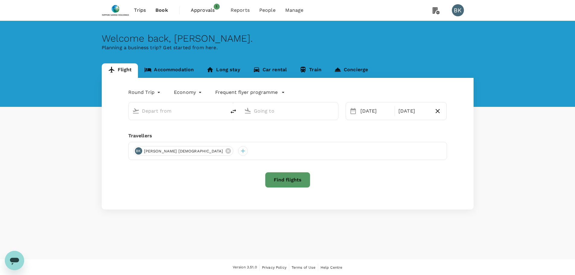
click at [173, 71] on link "Accommodation" at bounding box center [169, 70] width 62 height 14
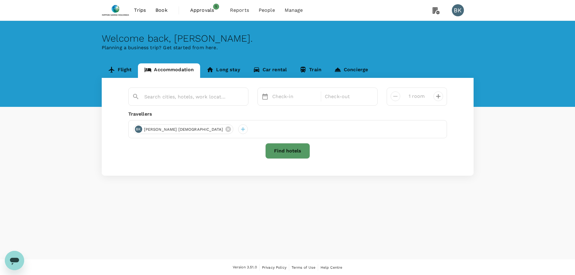
click at [196, 10] on span "Approvals" at bounding box center [205, 10] width 30 height 7
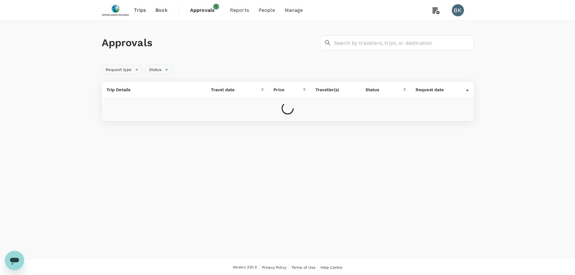
click at [137, 11] on span "Trips" at bounding box center [140, 10] width 12 height 7
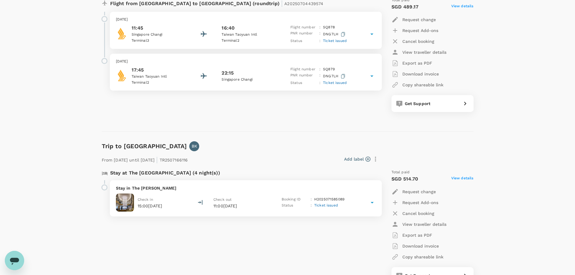
scroll to position [121, 0]
click at [146, 187] on p "Stay in The [PERSON_NAME]" at bounding box center [246, 188] width 260 height 6
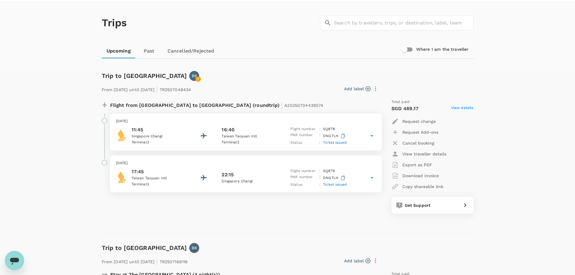
scroll to position [13, 0]
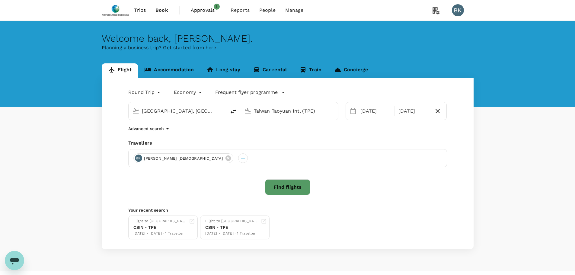
drag, startPoint x: 0, startPoint y: 0, endPoint x: 138, endPoint y: 10, distance: 138.0
click at [138, 10] on span "Trips" at bounding box center [140, 10] width 12 height 7
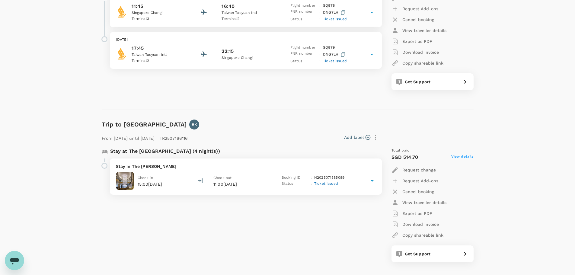
scroll to position [151, 0]
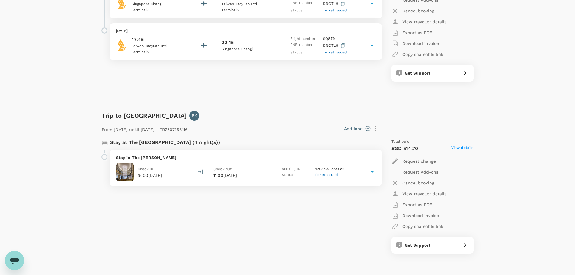
click at [167, 161] on div "Stay in The Carlton Hsinchu Check in 15:00, 01 Sep 2025 Check out 11:00, 05 Sep…" at bounding box center [246, 168] width 272 height 36
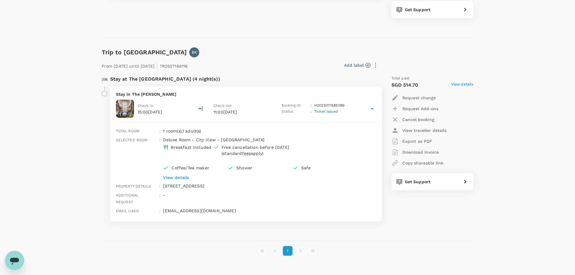
scroll to position [224, 0]
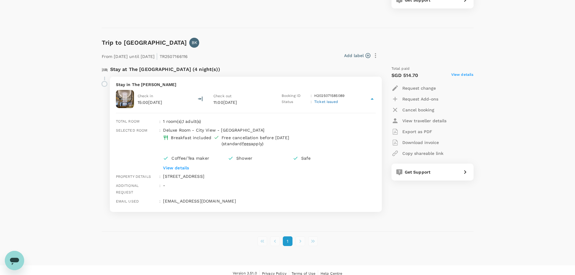
click at [129, 98] on img at bounding box center [125, 99] width 18 height 18
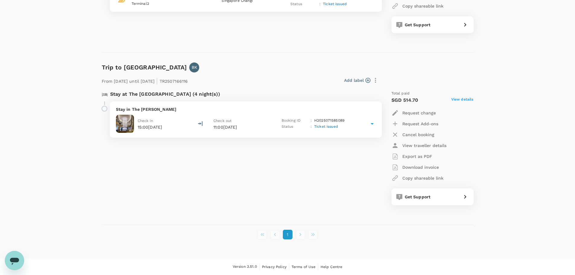
click at [145, 109] on p "Stay in The [PERSON_NAME]" at bounding box center [246, 109] width 260 height 6
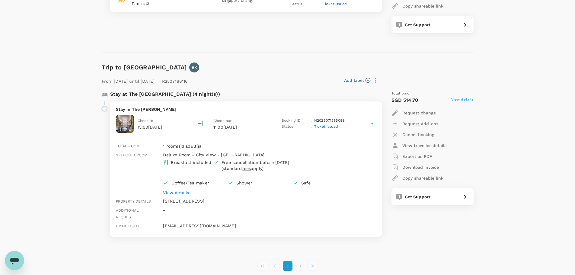
scroll to position [224, 0]
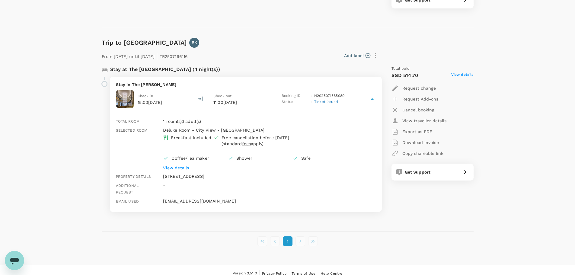
click at [167, 68] on p "Stay at The [GEOGRAPHIC_DATA] (4 night(s))" at bounding box center [165, 69] width 110 height 7
click at [465, 74] on span "View details" at bounding box center [462, 75] width 22 height 7
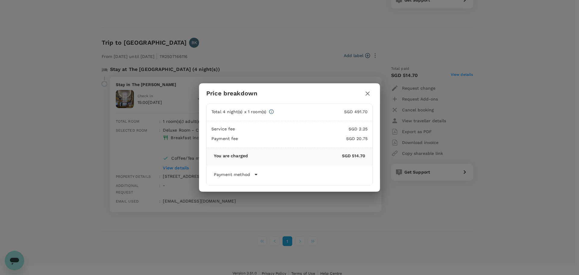
click at [511, 118] on div "Price breakdown Total 4 night(s) x 1 room(s) SGD 491.70 Service fee SGD 2.25 Pa…" at bounding box center [289, 137] width 579 height 275
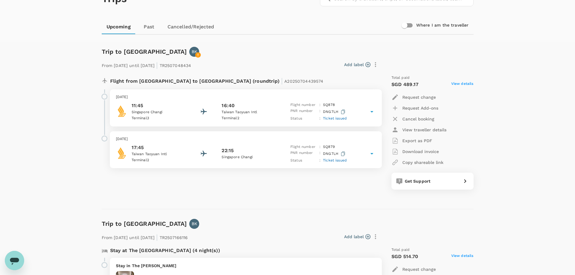
scroll to position [0, 0]
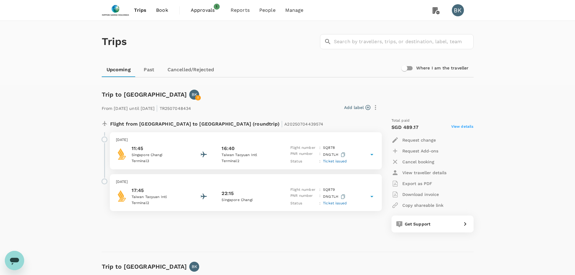
click at [208, 11] on span "Approvals" at bounding box center [206, 10] width 30 height 7
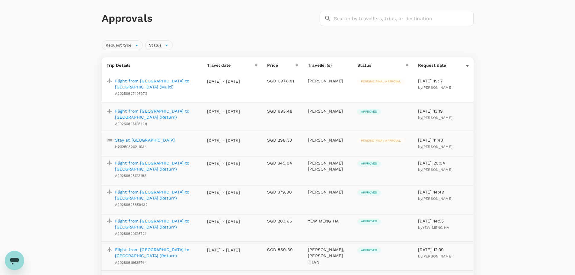
scroll to position [60, 0]
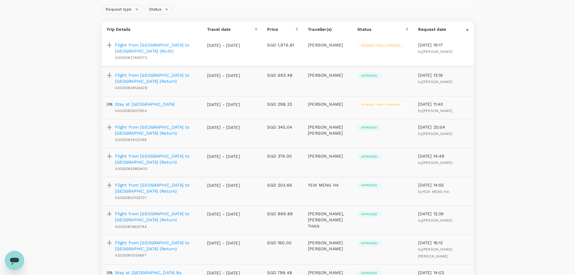
click at [170, 124] on p "Flight from Singapore to Penang (Return)" at bounding box center [156, 130] width 82 height 12
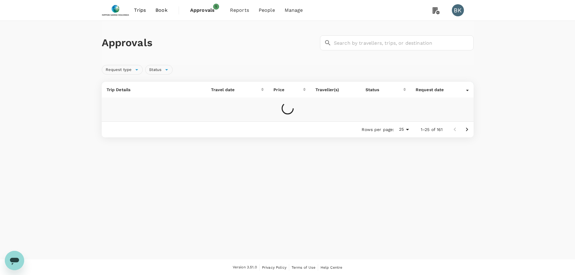
scroll to position [1, 0]
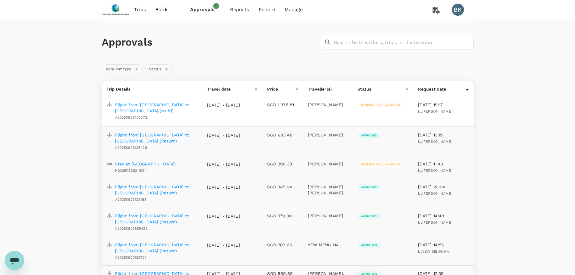
click at [183, 106] on p "Flight from Singapore to Milano (Multi)" at bounding box center [156, 108] width 82 height 12
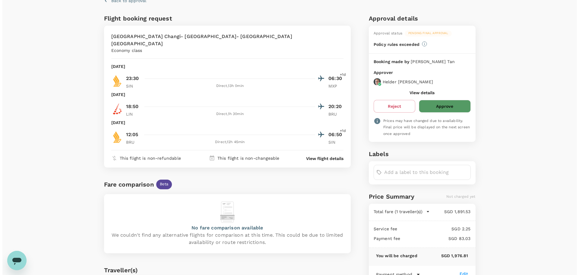
scroll to position [21, 0]
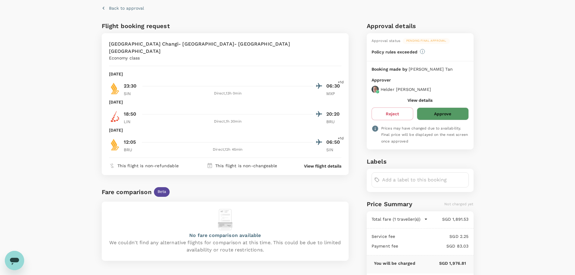
click at [319, 163] on p "View flight details" at bounding box center [322, 166] width 37 height 6
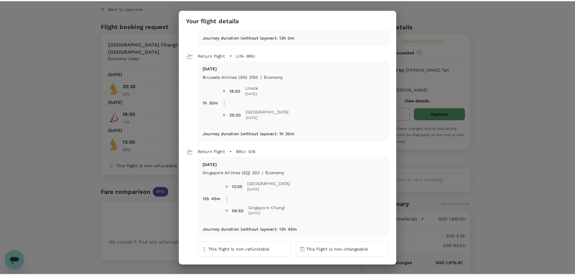
scroll to position [79, 0]
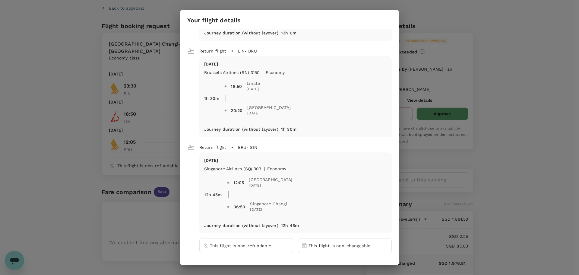
click at [511, 65] on div "Your flight details Depart flight SIN - MXP Fri, 03 Oct Singapore Airlines (SQ)…" at bounding box center [289, 137] width 579 height 275
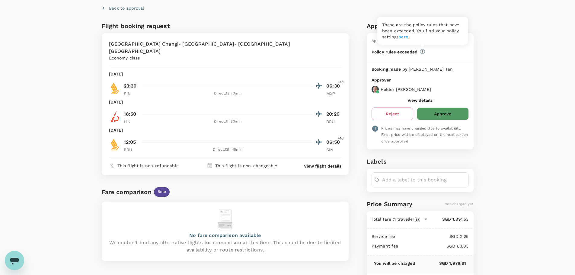
click at [422, 51] on icon at bounding box center [422, 51] width 5 height 5
click at [404, 35] on link "here" at bounding box center [403, 36] width 10 height 5
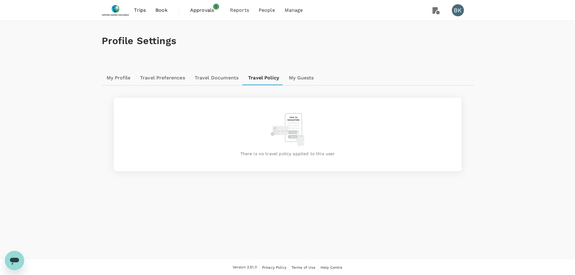
click at [215, 76] on link "Travel Documents" at bounding box center [216, 78] width 53 height 14
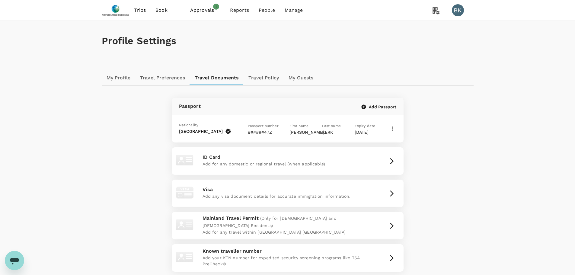
click at [175, 76] on link "Travel Preferences" at bounding box center [162, 78] width 55 height 14
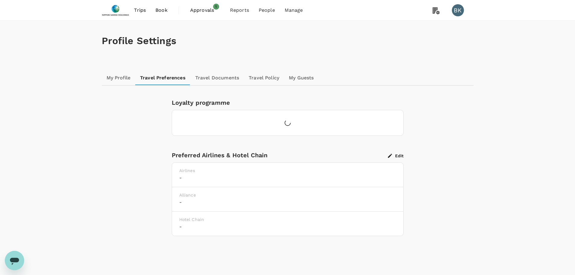
click at [119, 75] on link "My Profile" at bounding box center [119, 78] width 34 height 14
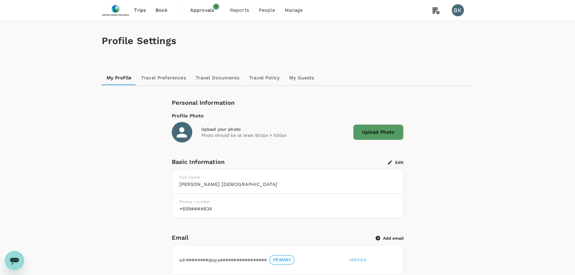
click at [196, 12] on span "Approvals" at bounding box center [205, 10] width 30 height 7
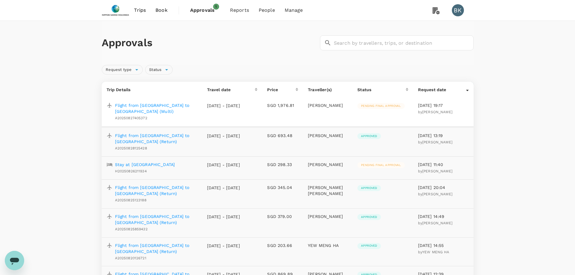
click at [163, 106] on p "Flight from Singapore to Milano (Multi)" at bounding box center [156, 108] width 82 height 12
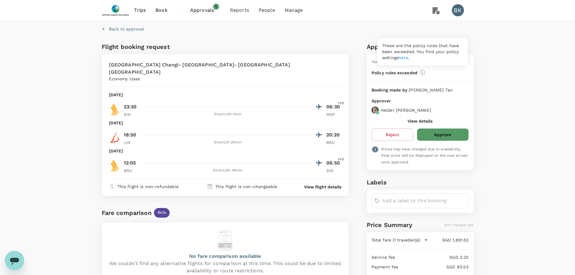
click at [405, 58] on link "here" at bounding box center [403, 57] width 10 height 5
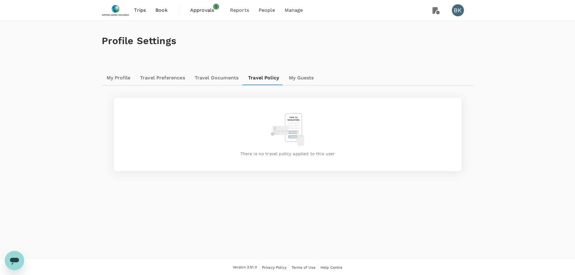
click at [202, 10] on span "Approvals" at bounding box center [205, 10] width 30 height 7
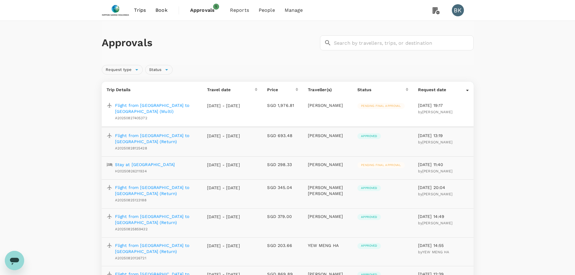
click at [151, 161] on p "Stay at Nuanza Hotel & Convention" at bounding box center [145, 164] width 60 height 6
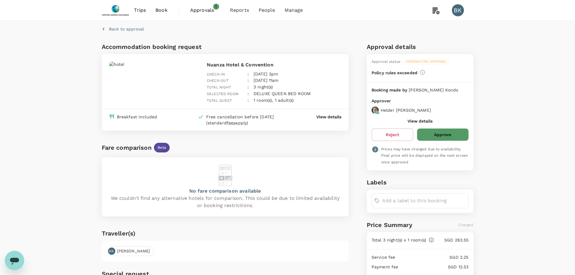
click at [202, 7] on span "Approvals" at bounding box center [205, 10] width 30 height 7
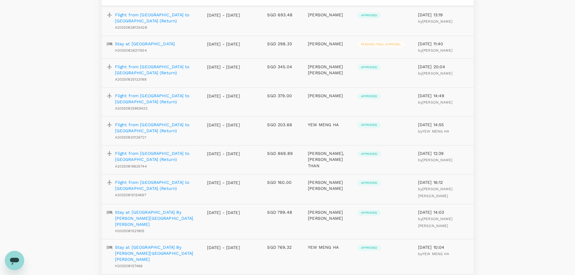
scroll to position [151, 0]
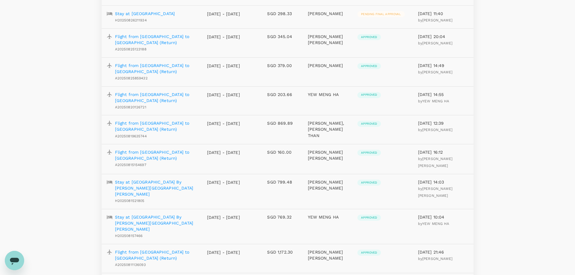
click at [160, 149] on p "Flight from Singapore to Kuala Lumpur (Return)" at bounding box center [156, 155] width 82 height 12
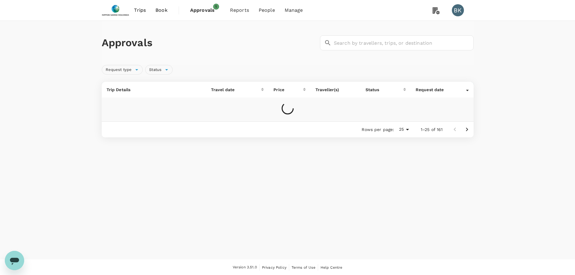
scroll to position [1, 0]
